Goal: Find specific page/section: Find specific page/section

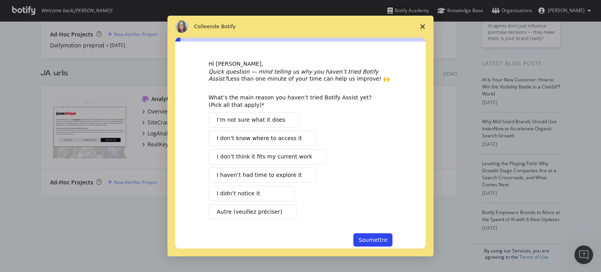
click at [424, 25] on icon "Fermer l'enquête" at bounding box center [422, 26] width 5 height 5
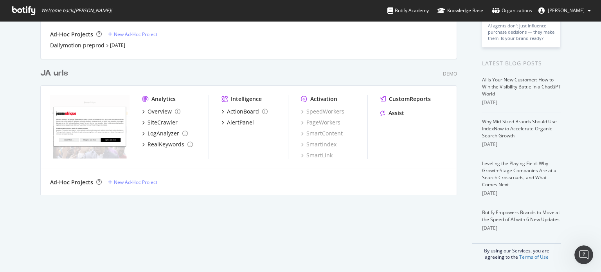
click at [55, 76] on div "JA urls" at bounding box center [54, 73] width 28 height 11
